Goal: Navigation & Orientation: Find specific page/section

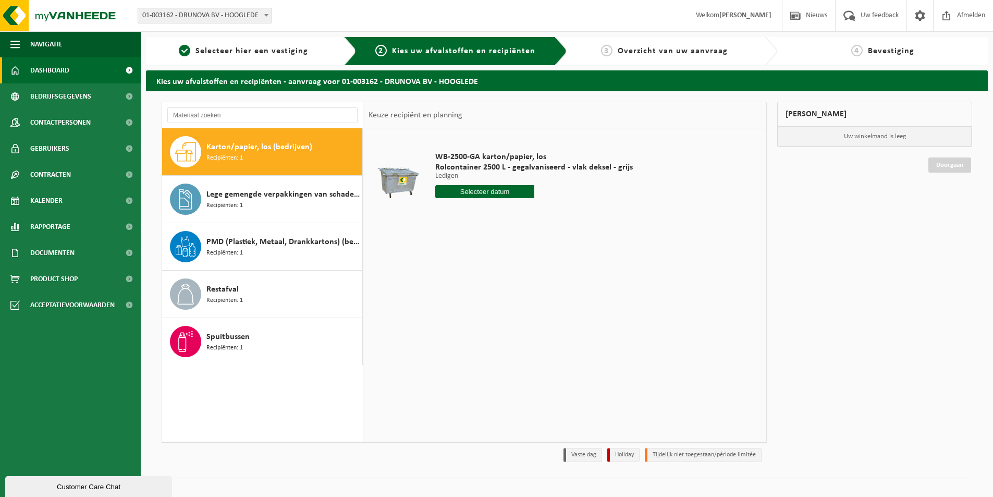
click at [53, 69] on span "Dashboard" at bounding box center [49, 70] width 39 height 26
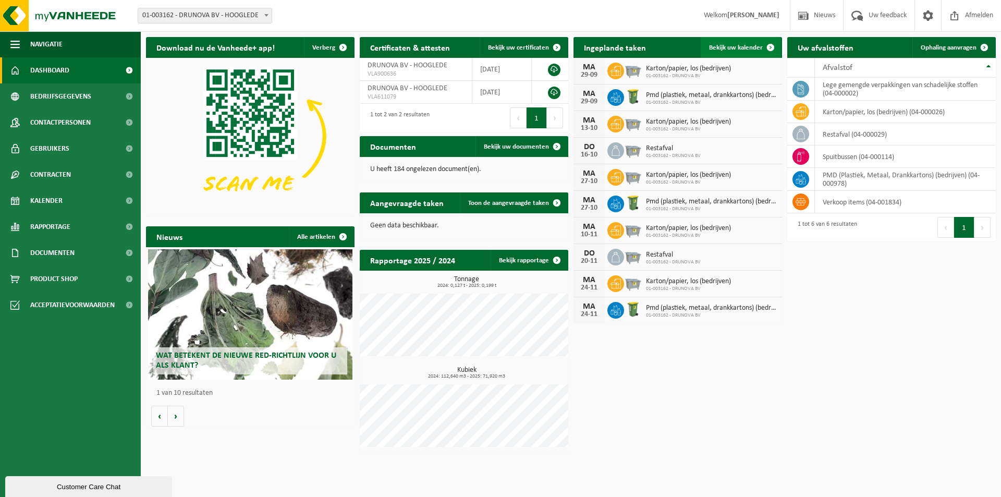
click at [769, 46] on span at bounding box center [770, 47] width 21 height 21
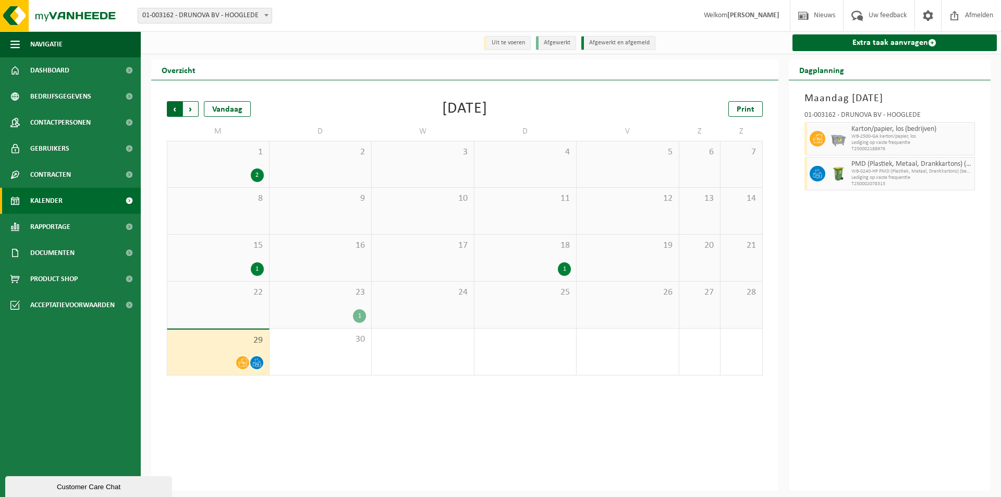
click at [198, 107] on span "Volgende" at bounding box center [191, 109] width 16 height 16
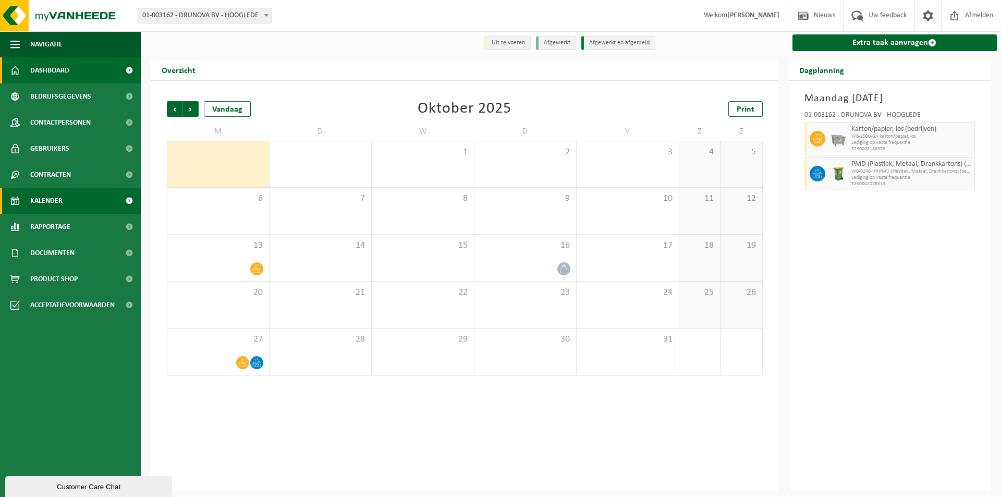
click at [41, 69] on span "Dashboard" at bounding box center [49, 70] width 39 height 26
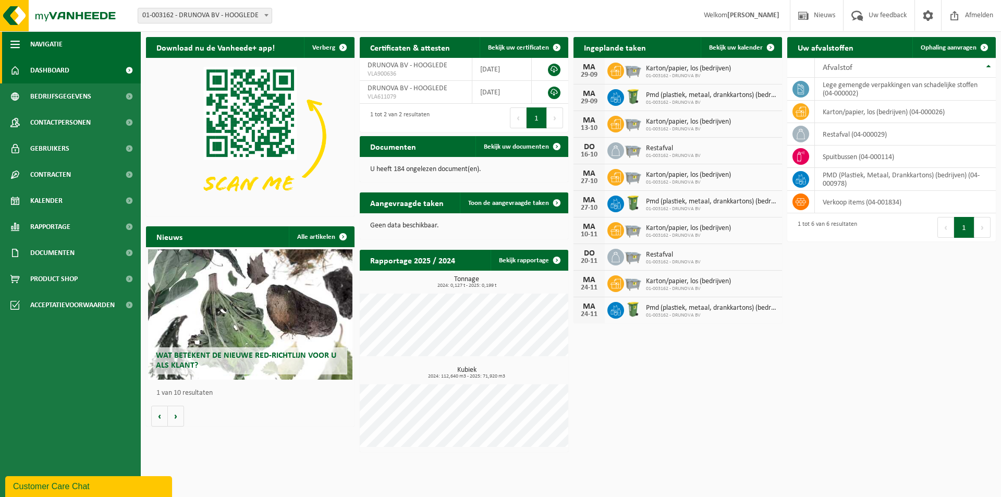
click at [14, 43] on span "button" at bounding box center [14, 44] width 9 height 26
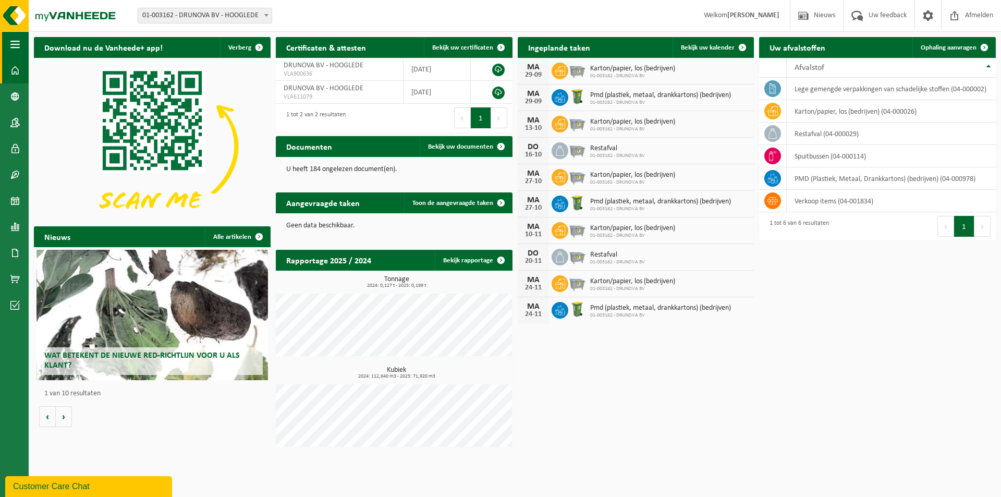
click at [15, 43] on span "button" at bounding box center [14, 44] width 9 height 26
